Goal: Task Accomplishment & Management: Manage account settings

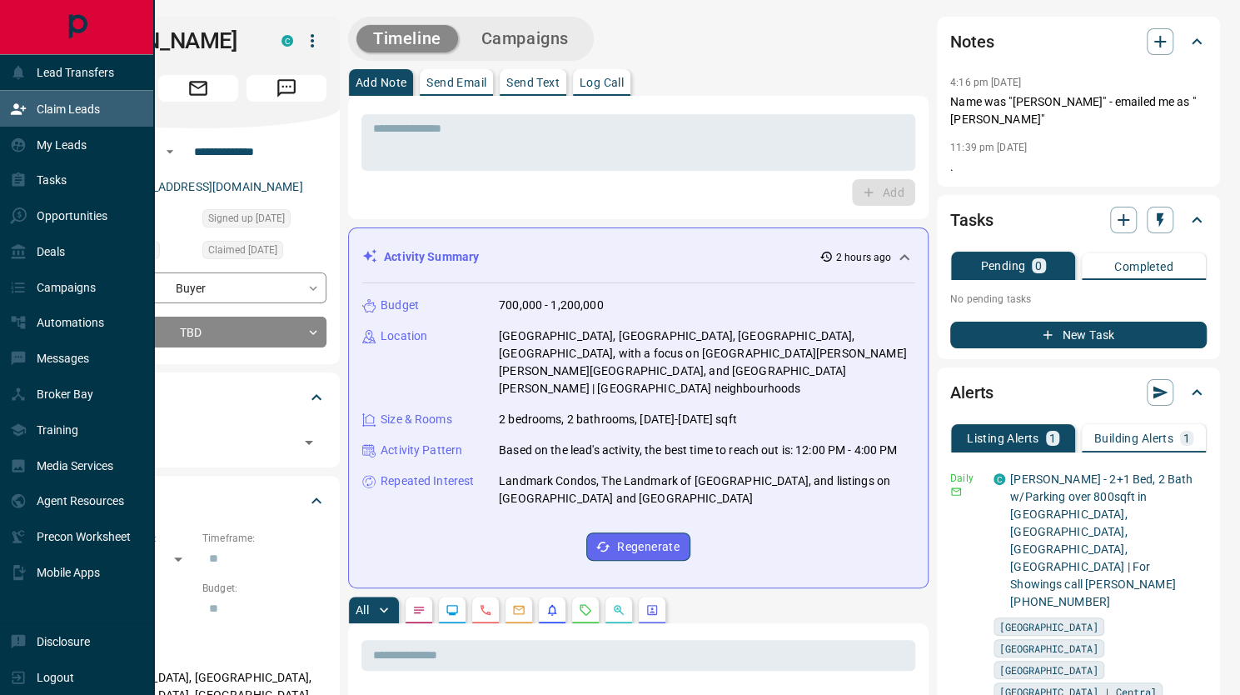
click at [30, 94] on div "Claim Leads" at bounding box center [77, 109] width 154 height 36
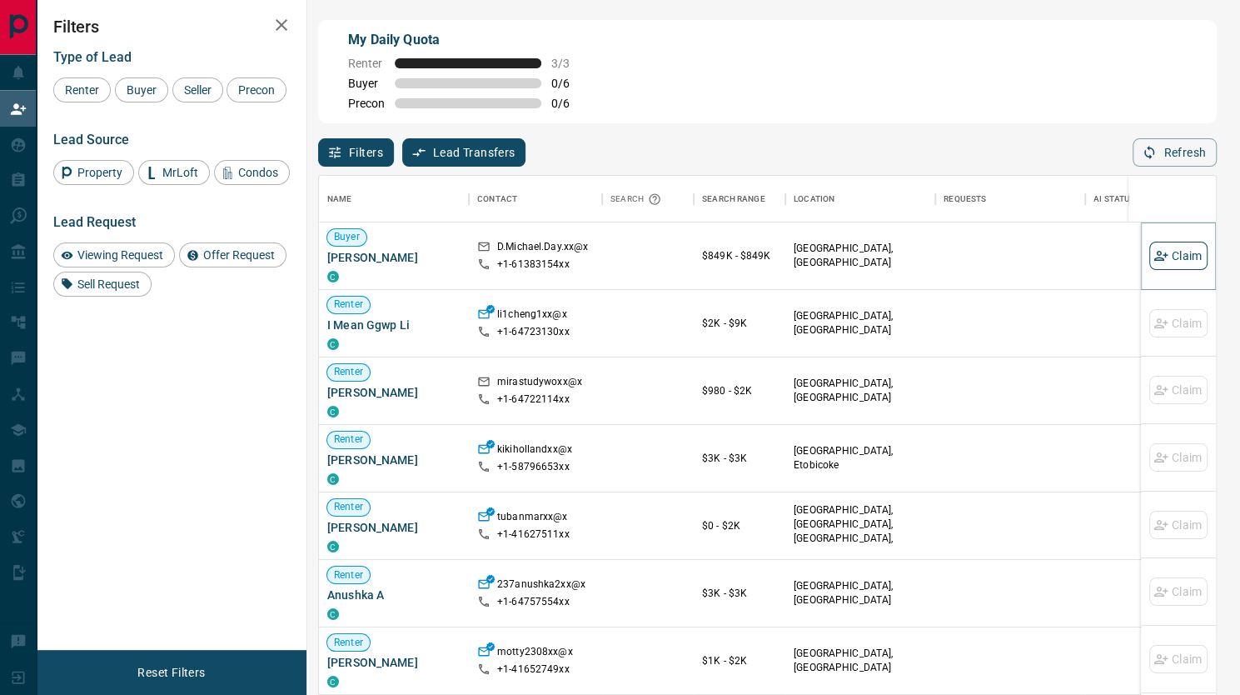
click at [1168, 260] on button "Claim" at bounding box center [1178, 256] width 58 height 28
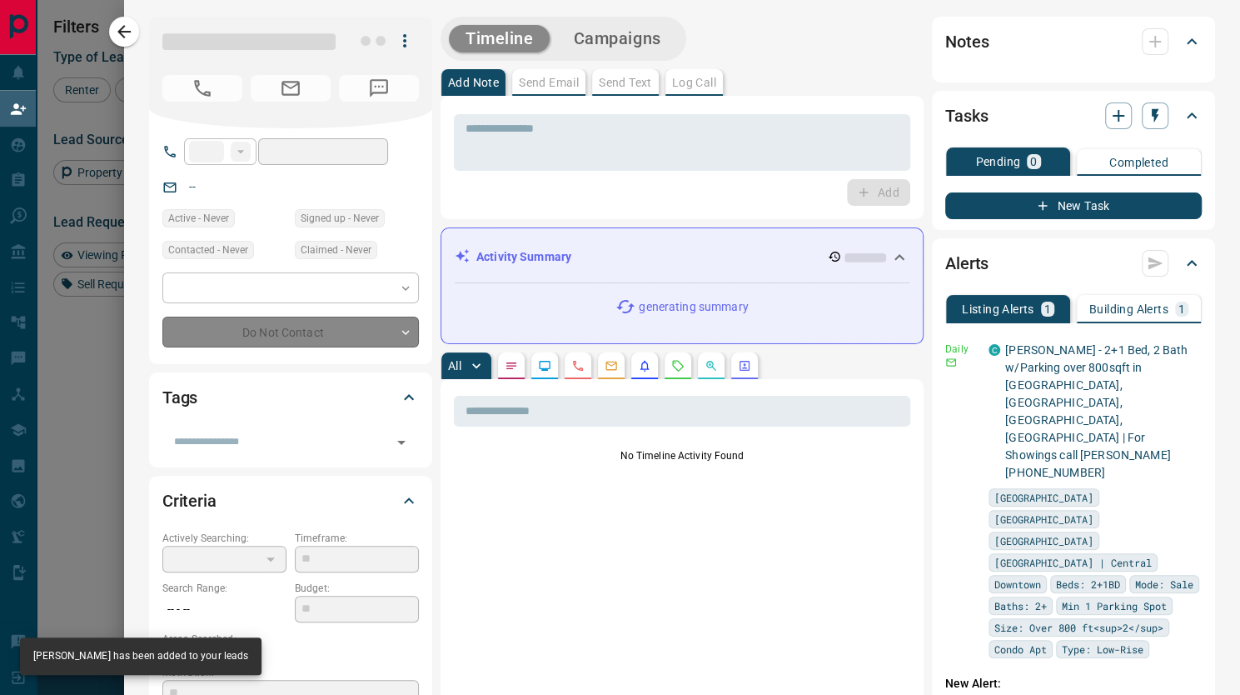
type input "**"
type input "**********"
type input "**"
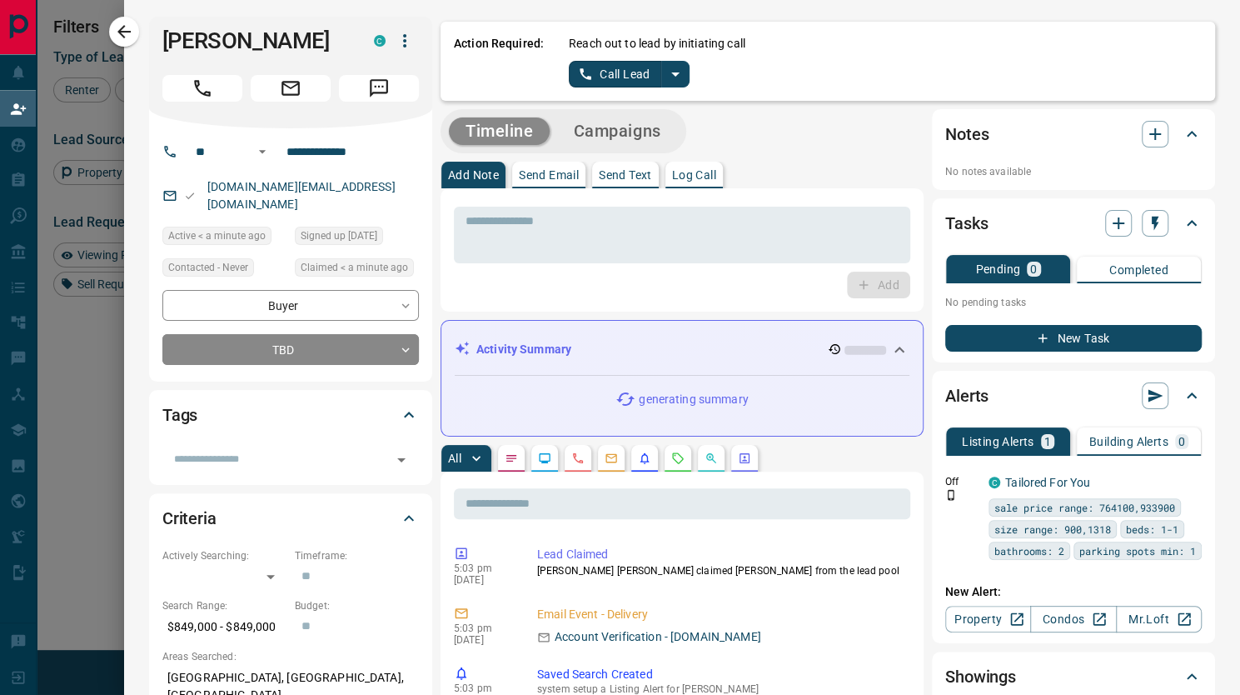
click at [665, 69] on icon "split button" at bounding box center [675, 74] width 20 height 20
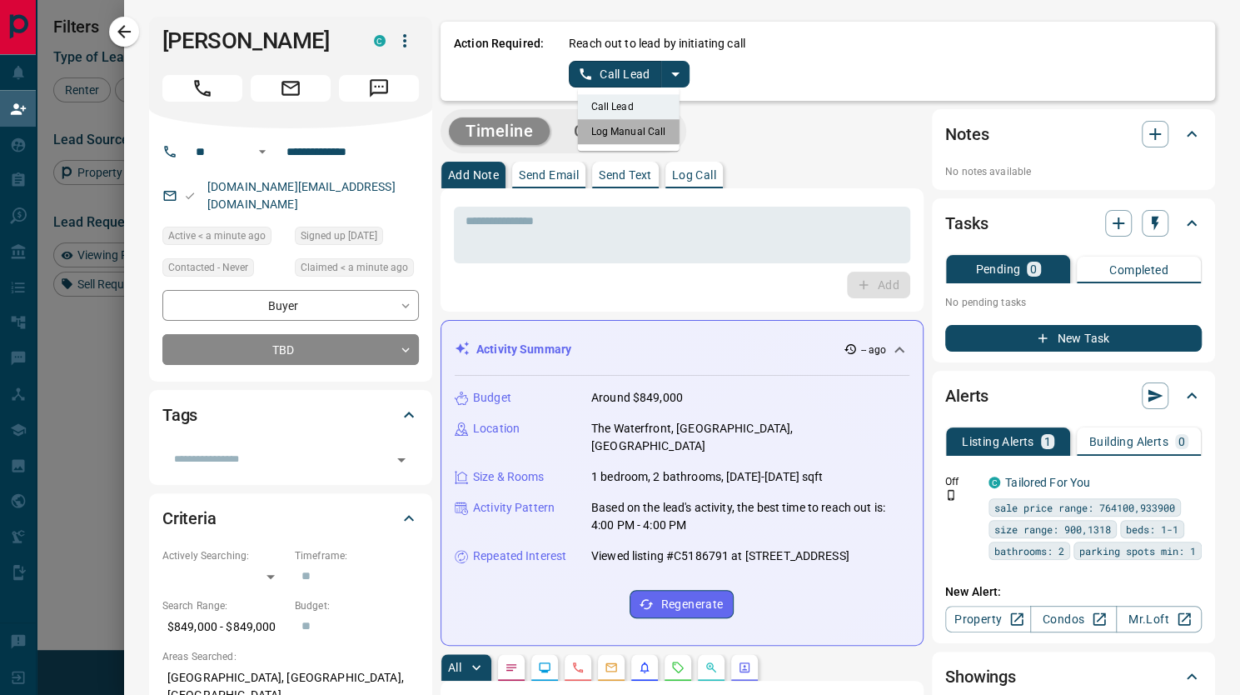
click at [597, 121] on li "Log Manual Call" at bounding box center [629, 131] width 102 height 25
click at [571, 72] on button "Log Manual Call" at bounding box center [624, 74] width 110 height 27
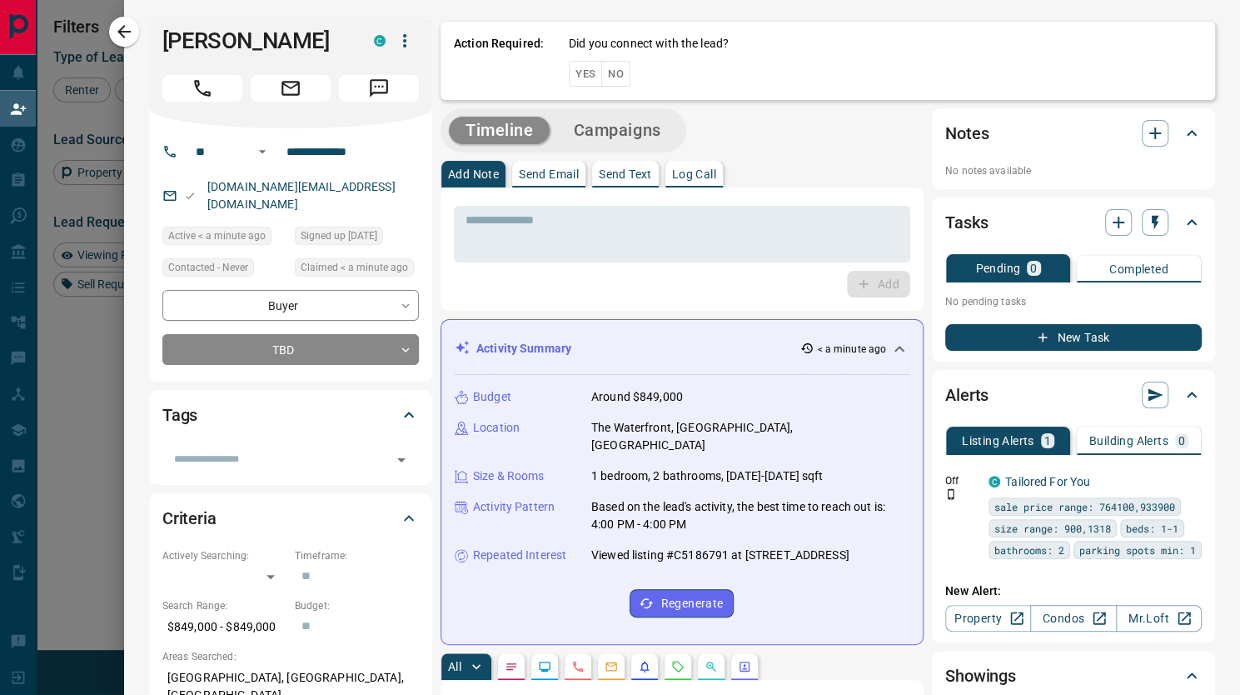
click at [571, 72] on button "Yes" at bounding box center [585, 74] width 33 height 26
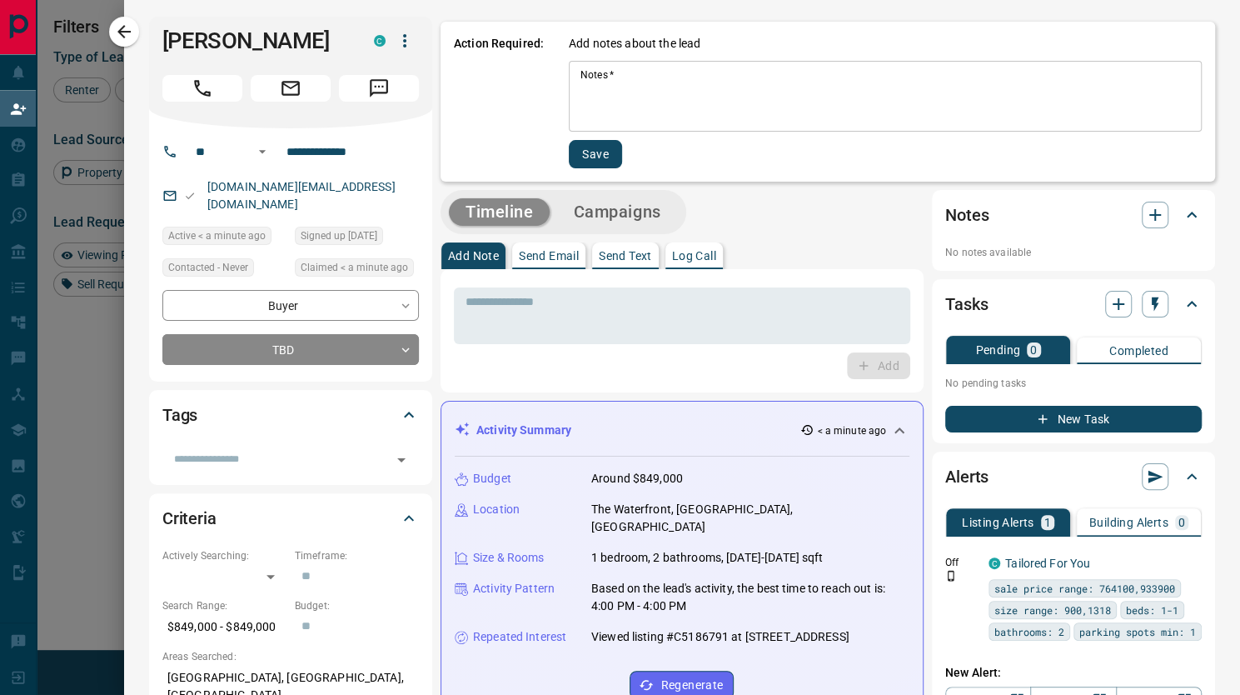
click at [573, 70] on div "Notes   * * Notes   *" at bounding box center [885, 96] width 633 height 71
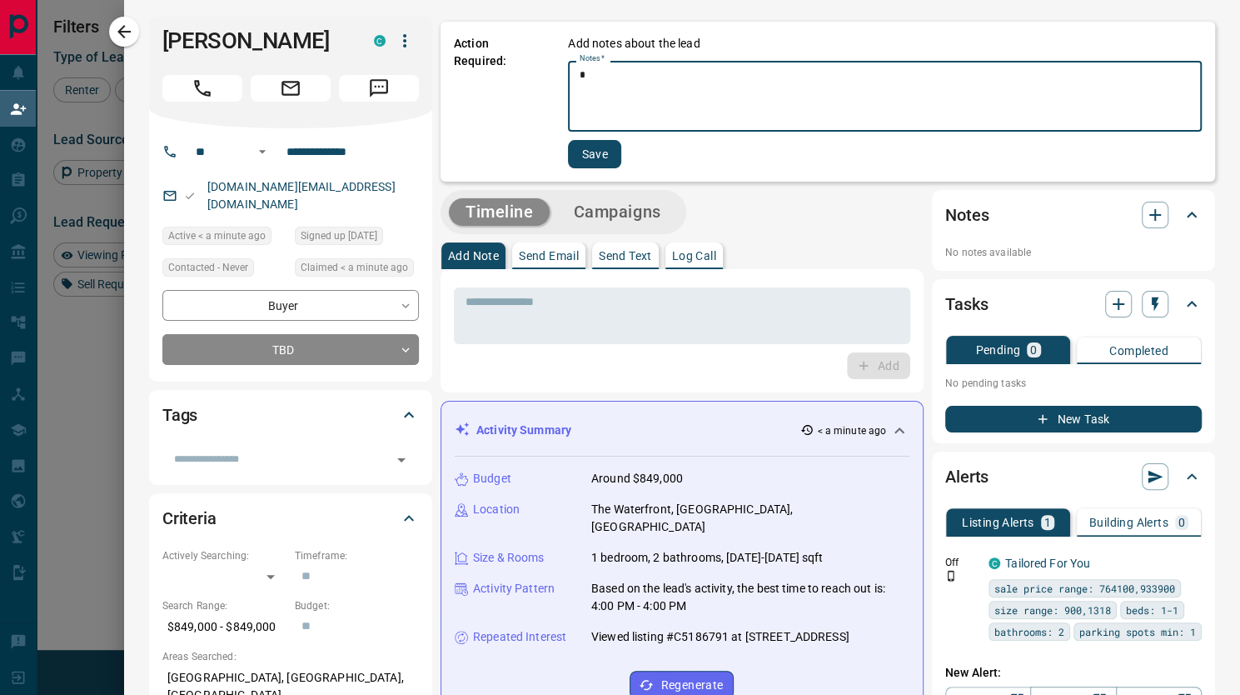
type textarea "*"
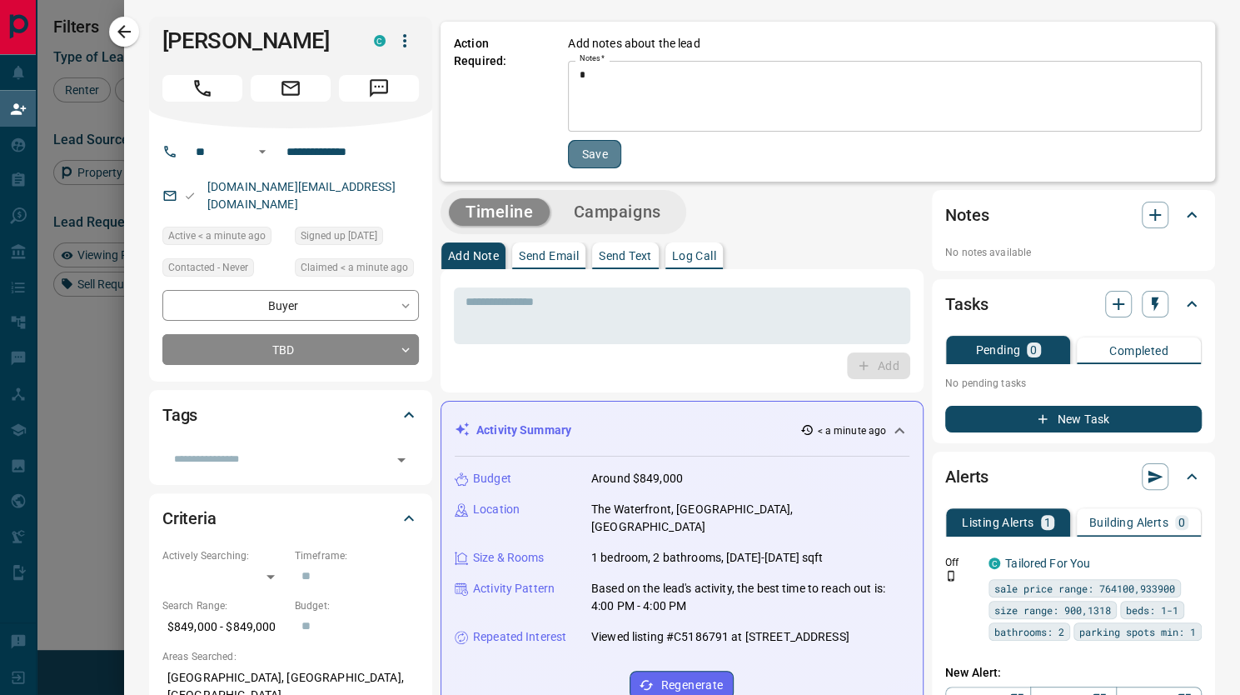
click at [568, 146] on button "Save" at bounding box center [594, 154] width 53 height 28
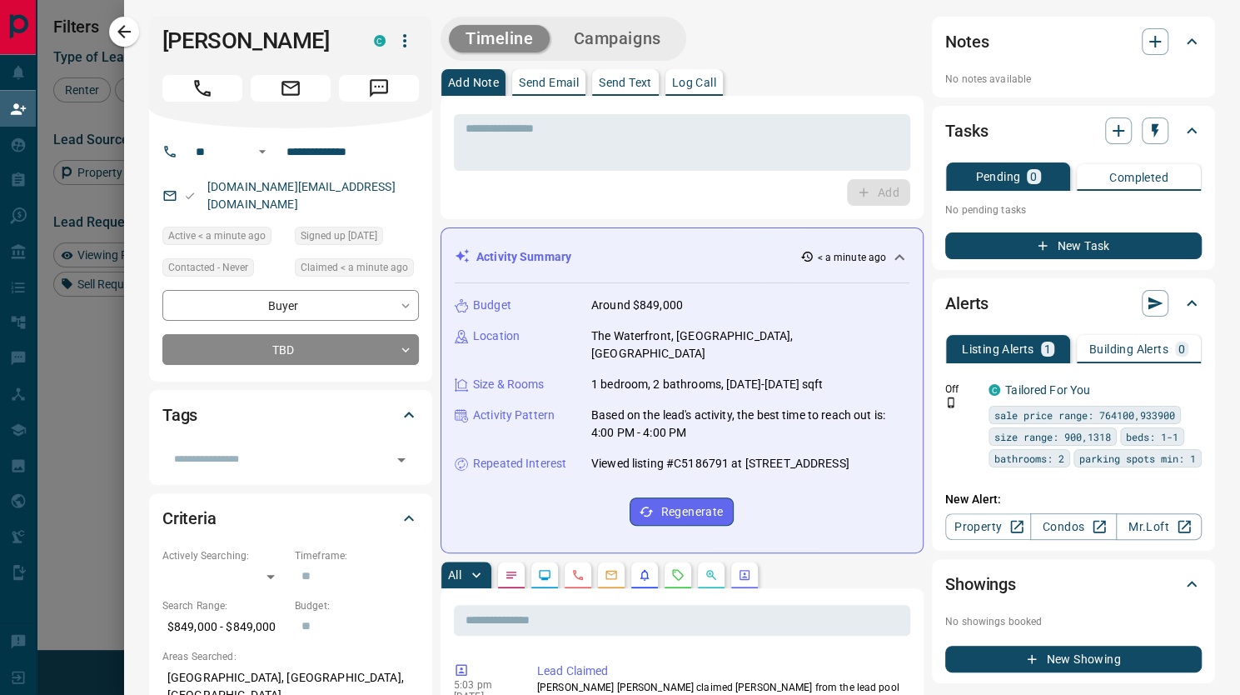
click at [105, 32] on div at bounding box center [620, 347] width 1240 height 695
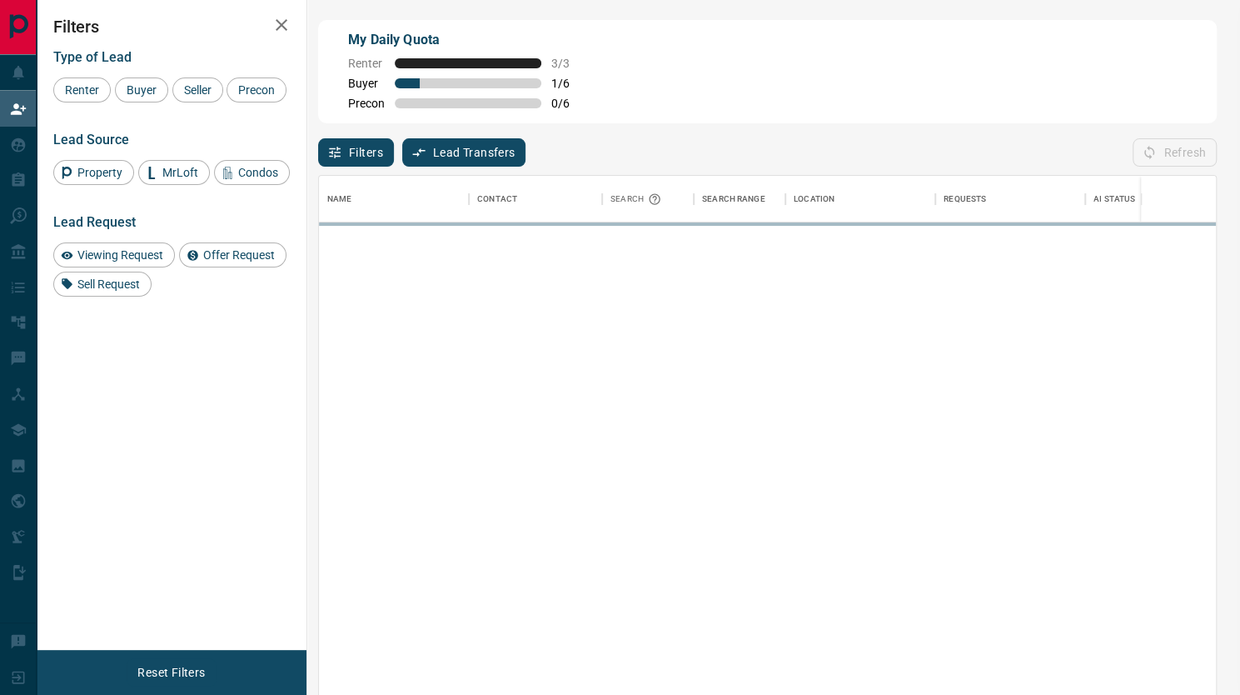
scroll to position [516, 885]
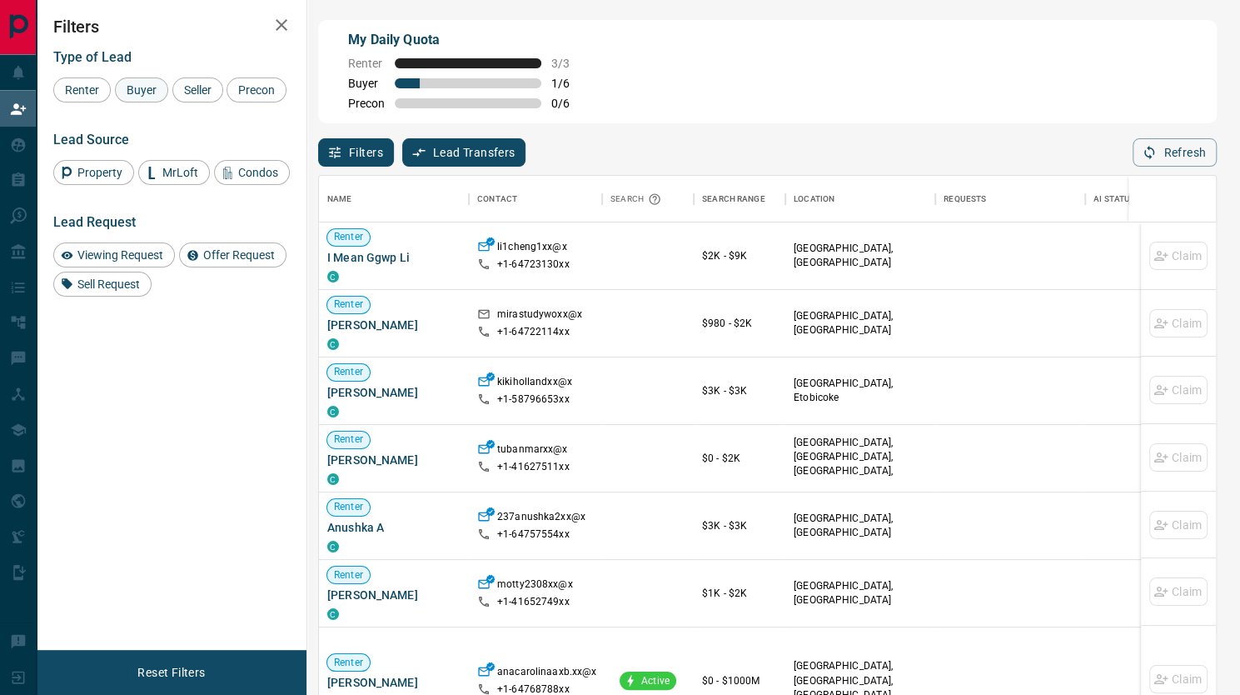
click at [159, 88] on span "Buyer" at bounding box center [142, 89] width 42 height 13
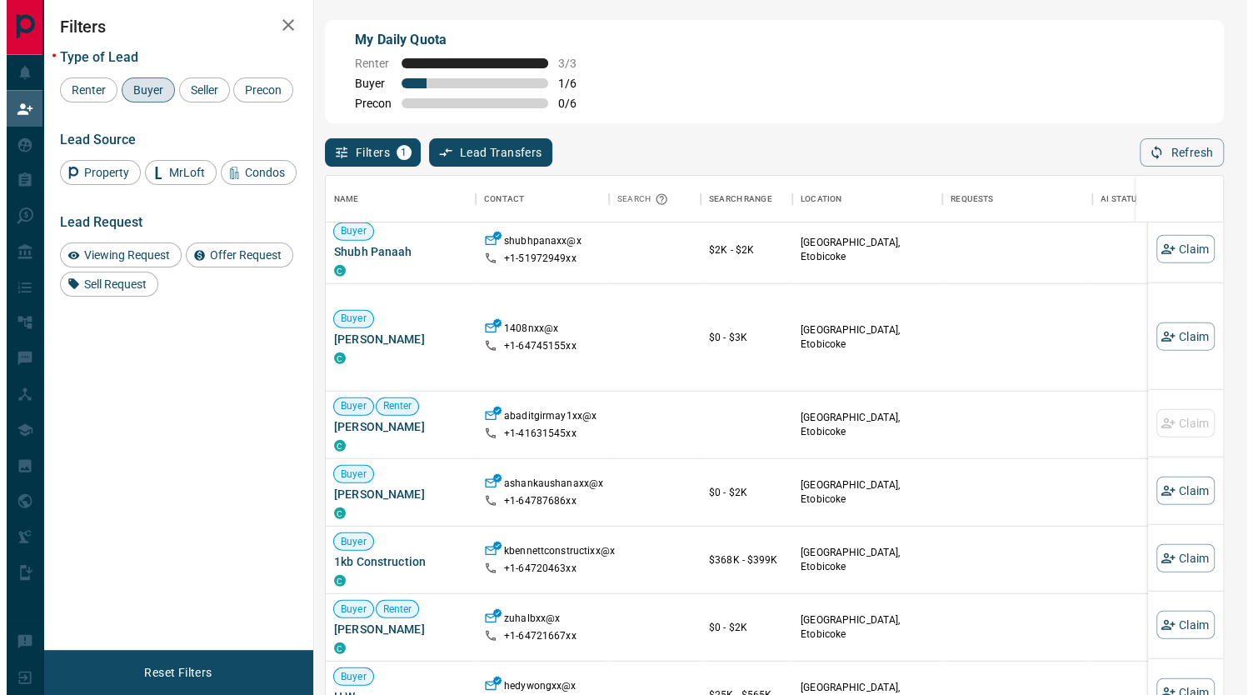
scroll to position [2979, 0]
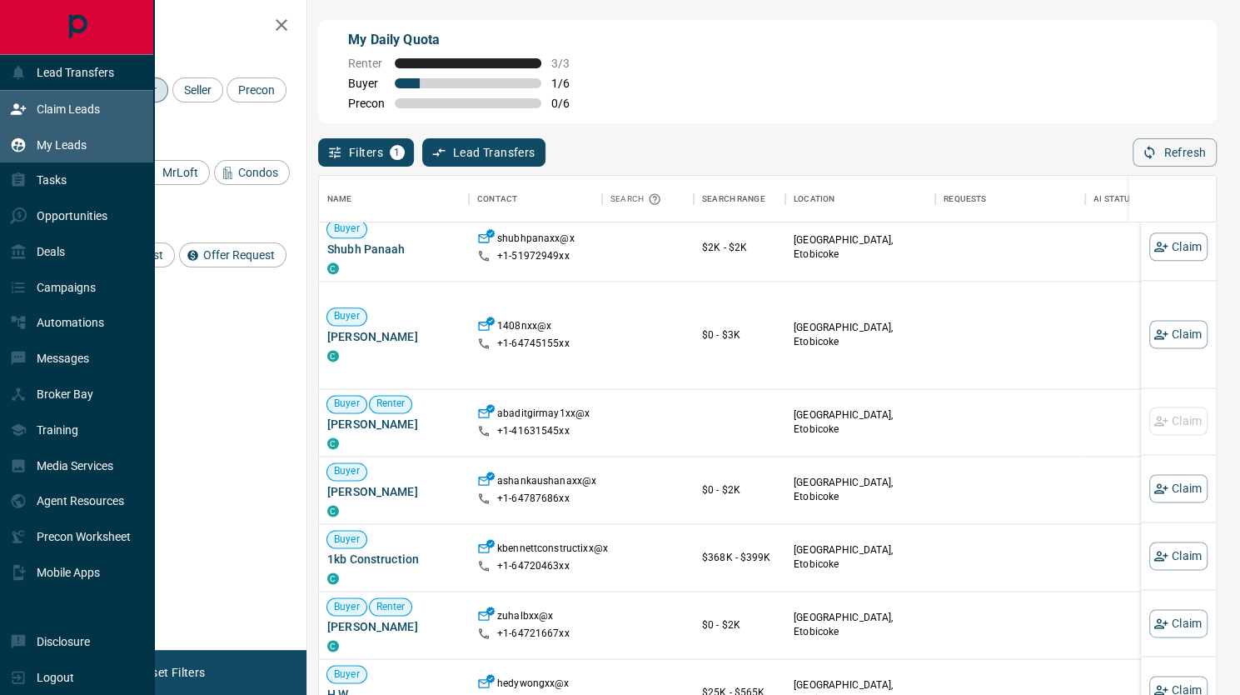
click at [60, 140] on p "My Leads" at bounding box center [62, 144] width 50 height 13
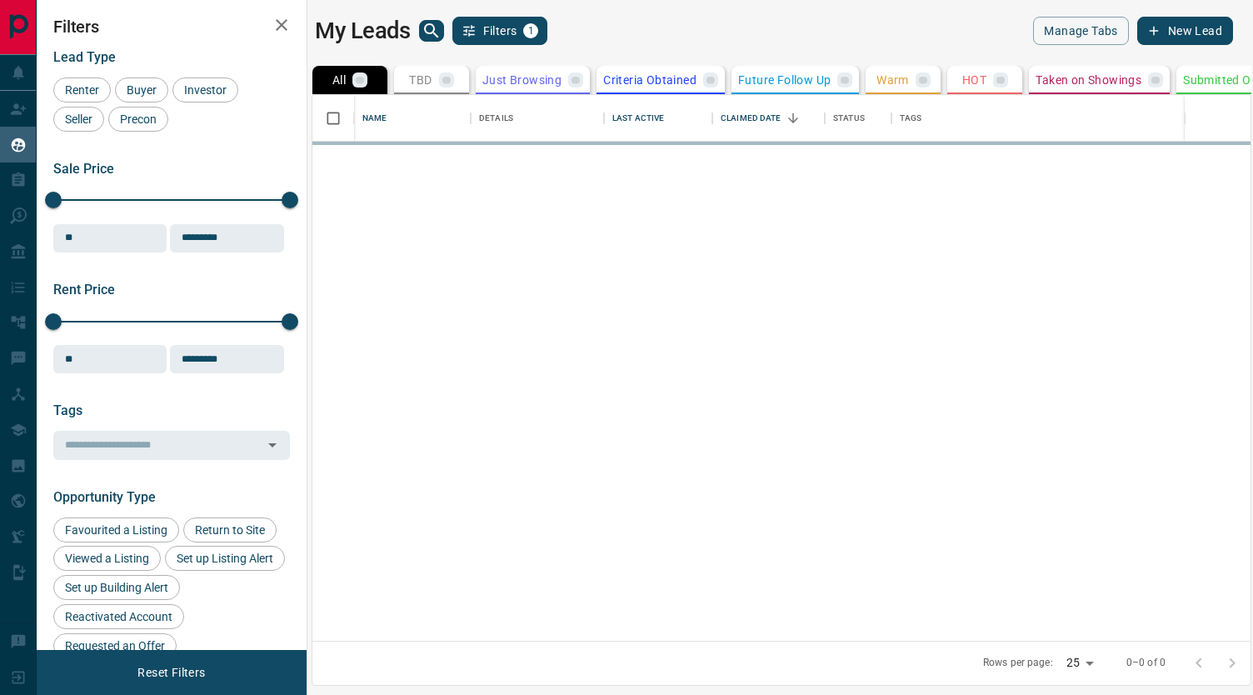
scroll to position [533, 925]
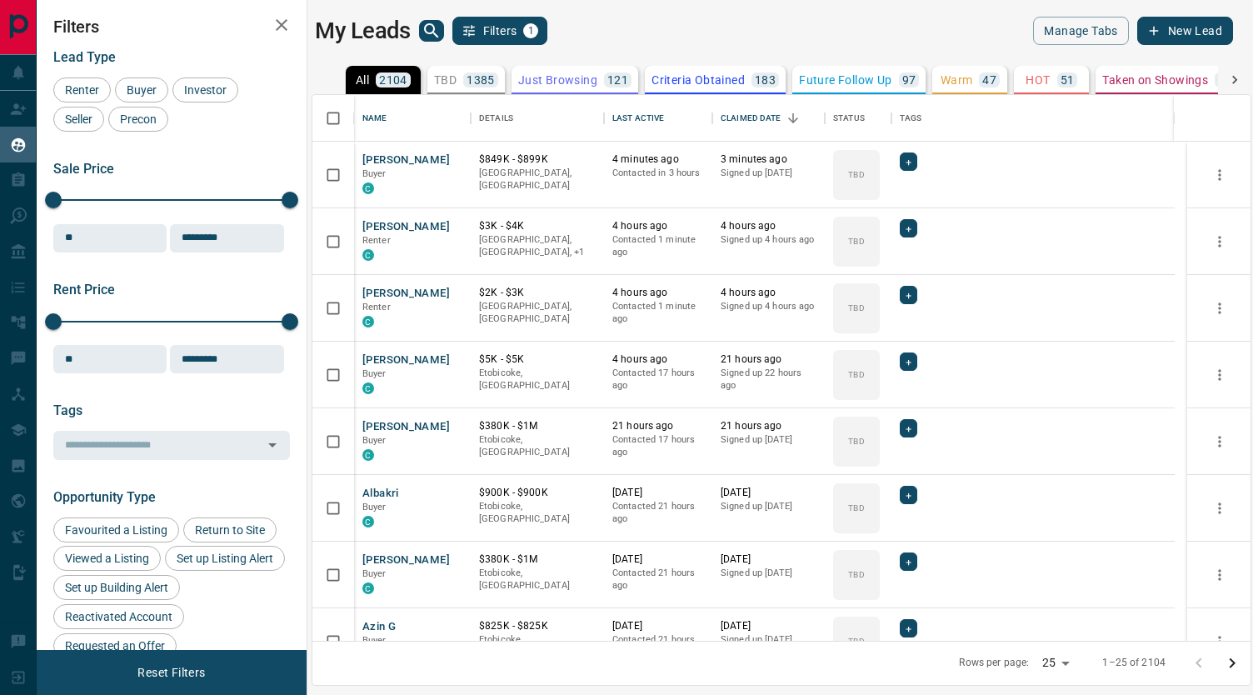
click at [421, 41] on div "My Leads Filters 1" at bounding box center [544, 31] width 459 height 28
click at [443, 33] on button "search button" at bounding box center [431, 31] width 25 height 22
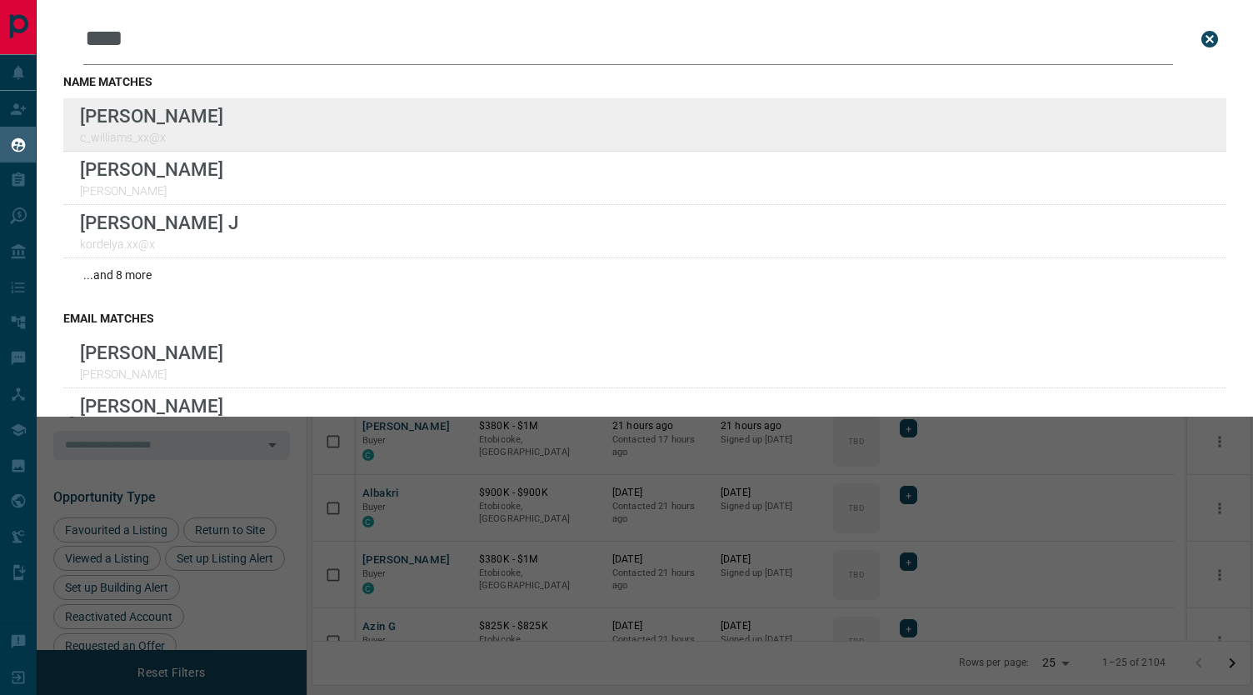
type input "****"
